Goal: Task Accomplishment & Management: Manage account settings

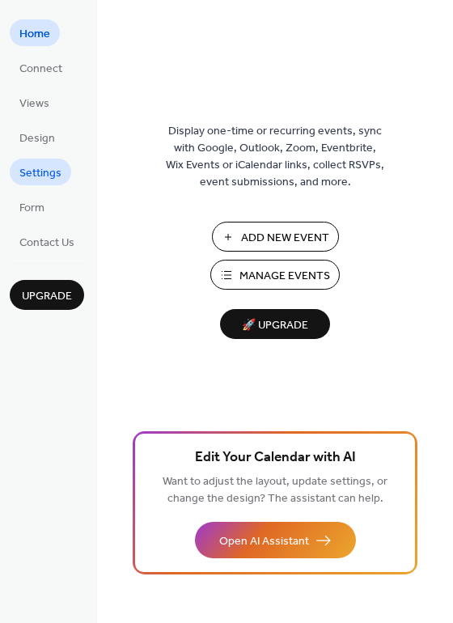
click at [53, 175] on span "Settings" at bounding box center [40, 173] width 42 height 17
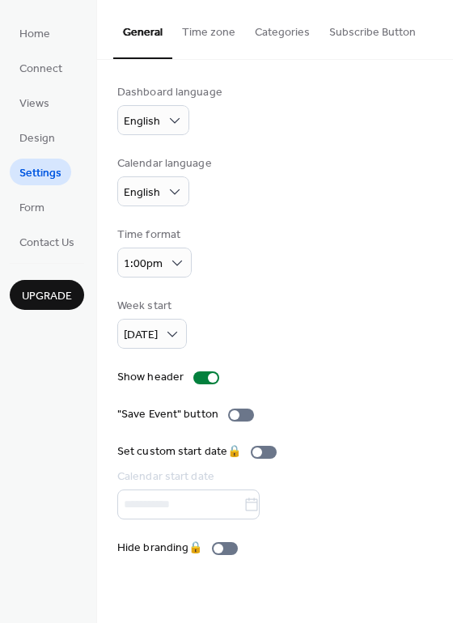
click at [259, 34] on button "Categories" at bounding box center [282, 28] width 74 height 57
